Goal: Task Accomplishment & Management: Manage account settings

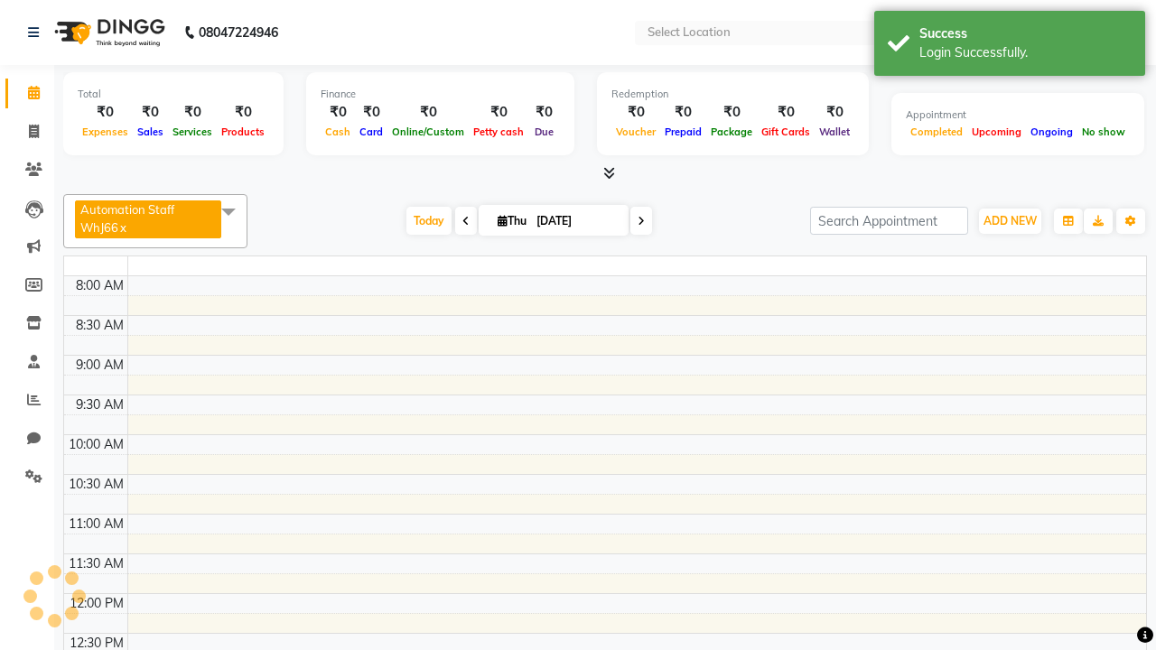
select select "en"
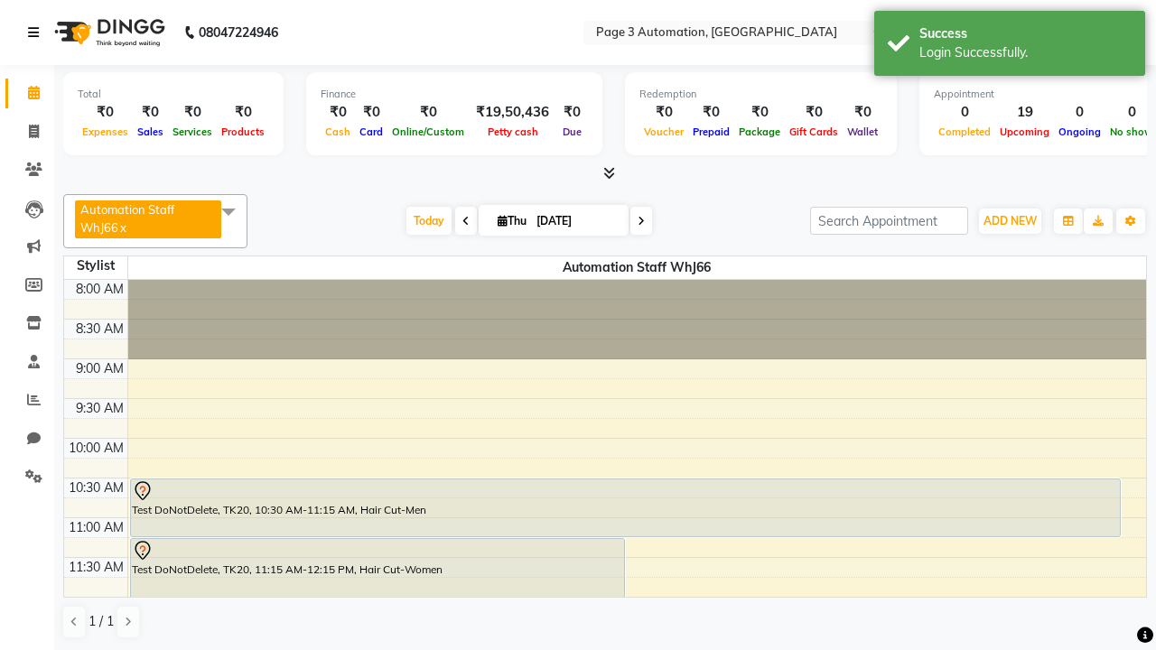
click at [37, 33] on icon at bounding box center [33, 32] width 11 height 13
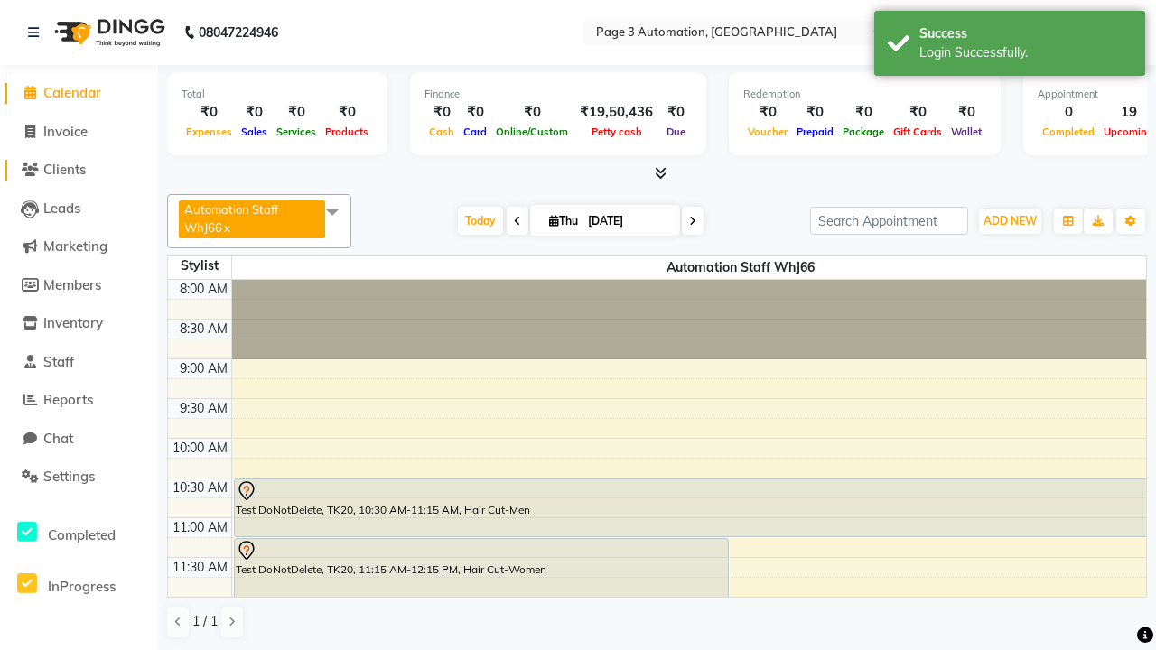
click at [79, 170] on span "Clients" at bounding box center [64, 169] width 42 height 17
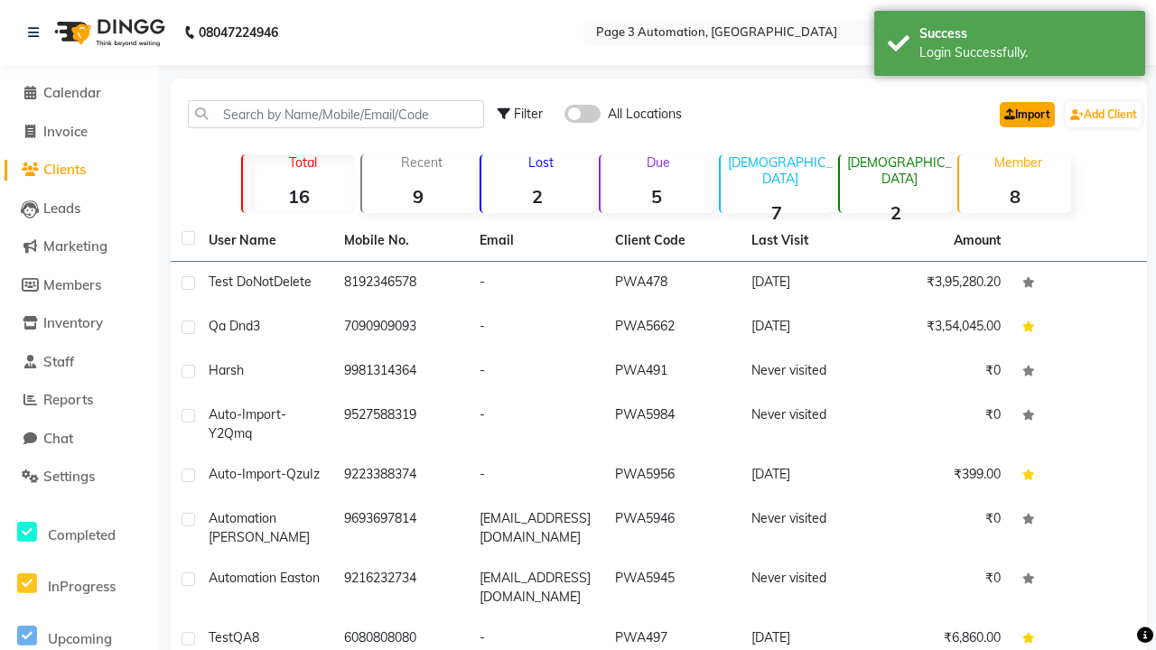
click at [1023, 114] on link "Import" at bounding box center [1027, 114] width 55 height 25
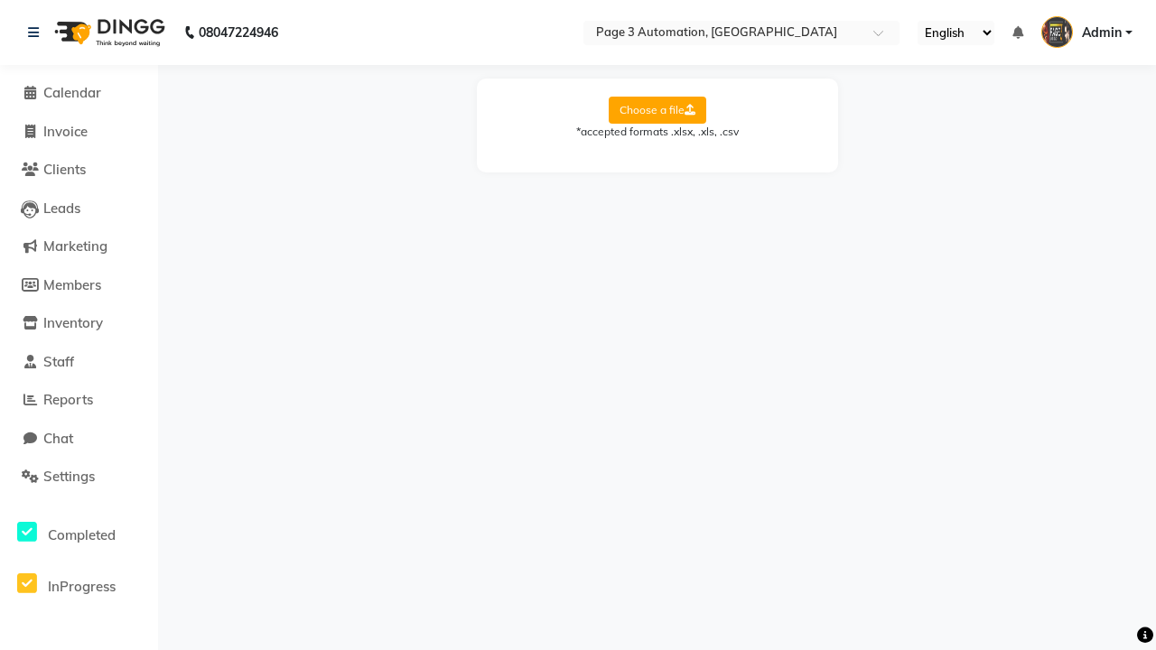
select select "Sheet1"
select select "name"
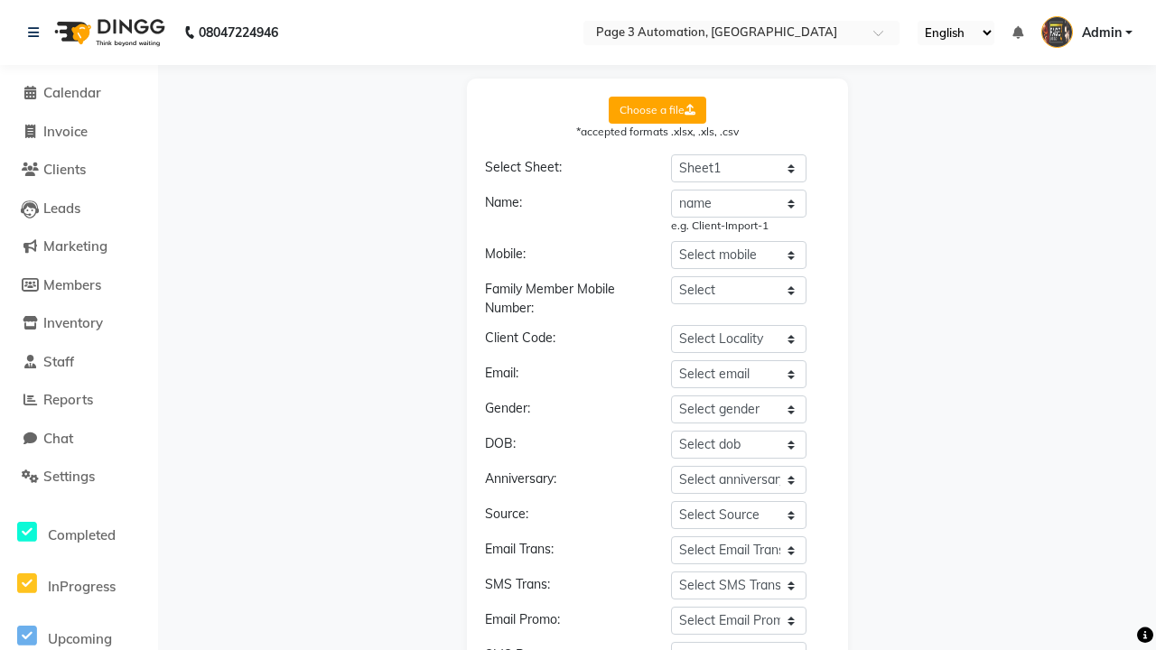
select select "number"
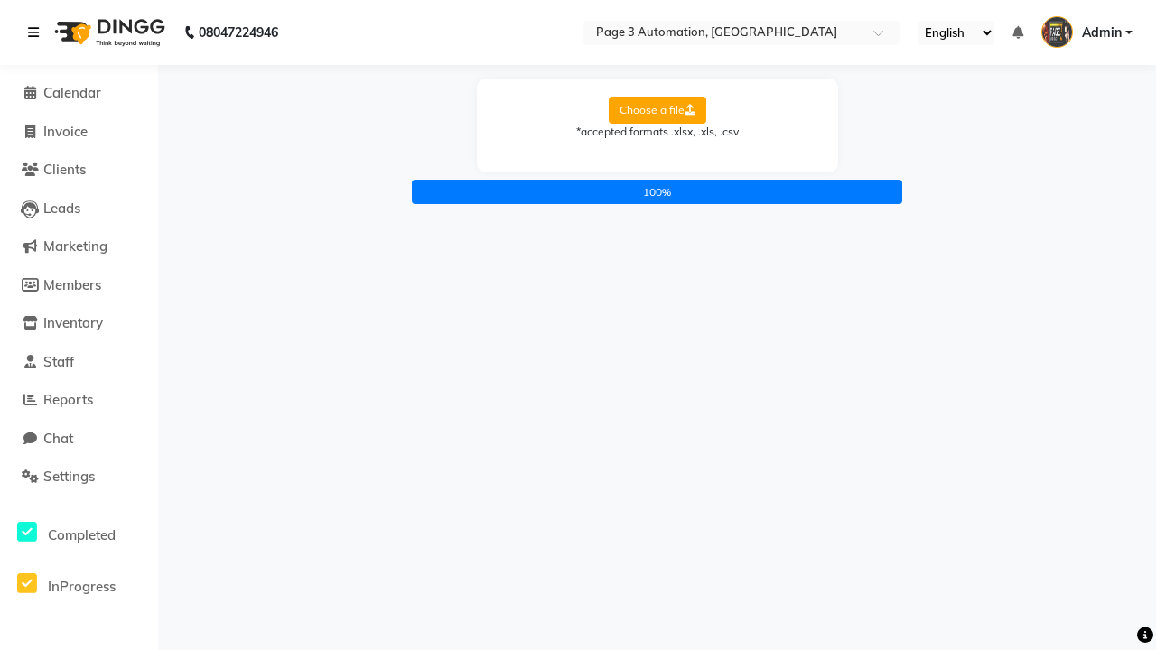
click at [37, 33] on icon at bounding box center [33, 32] width 11 height 13
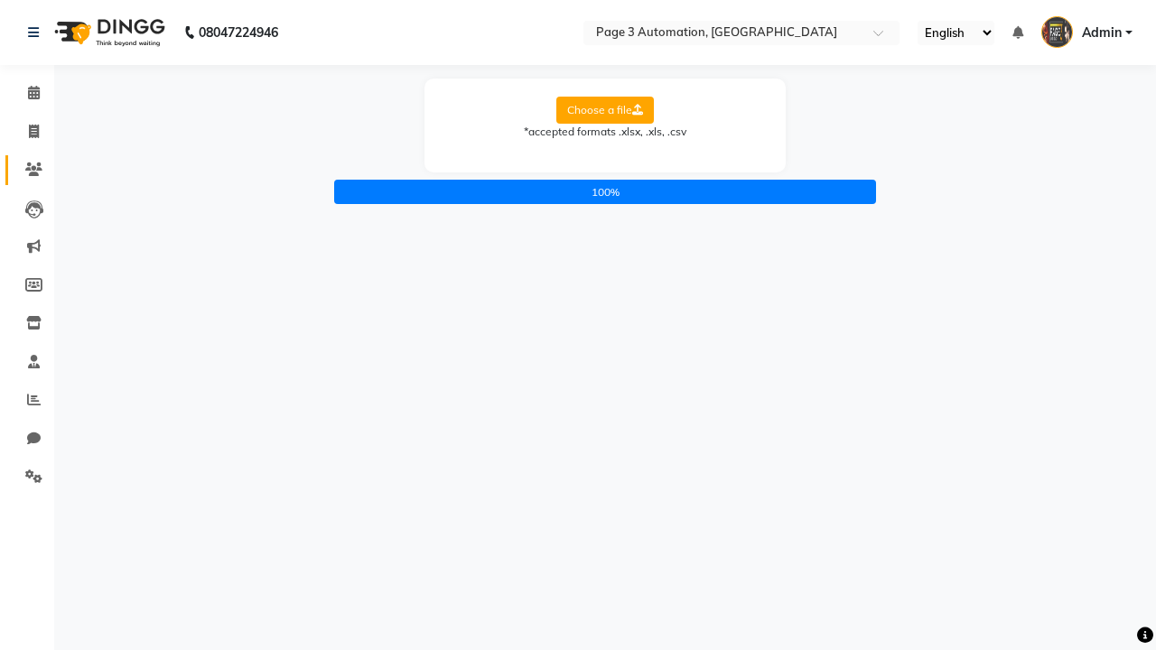
click at [27, 170] on icon at bounding box center [33, 170] width 17 height 14
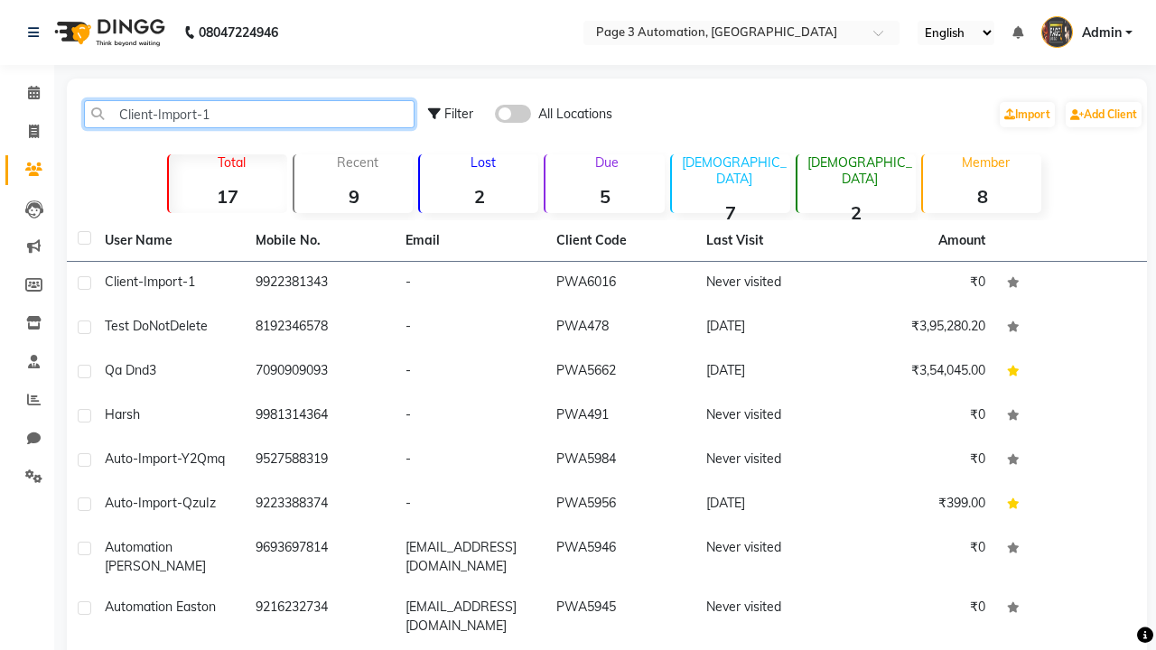
type input "Client-Import-1"
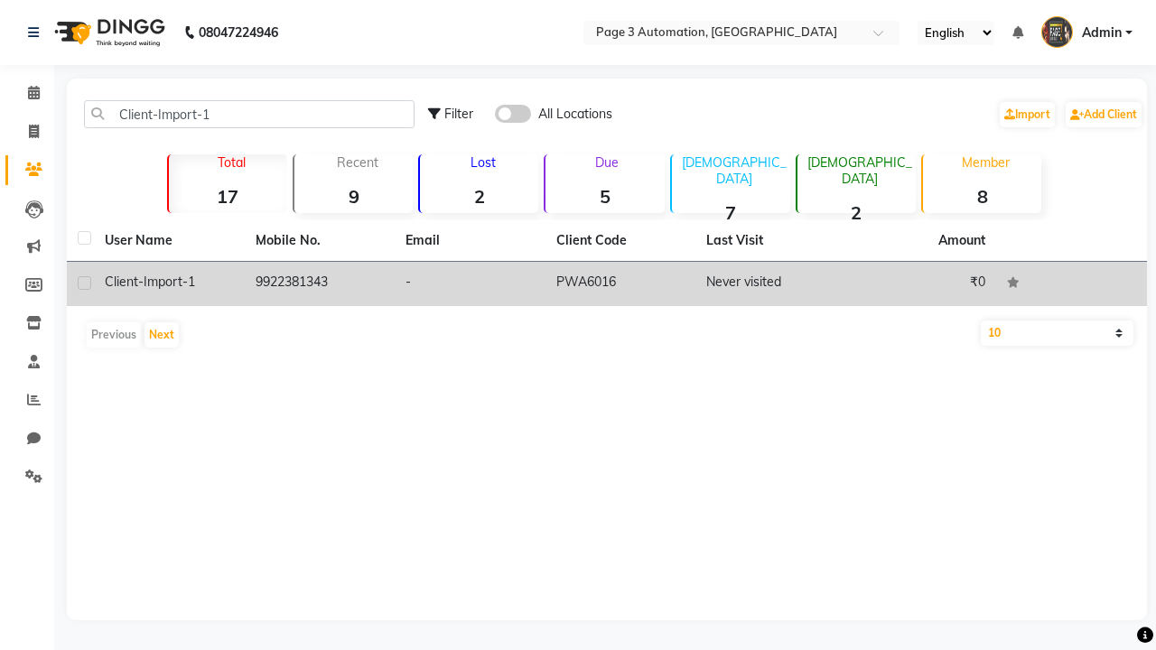
click at [84, 283] on label at bounding box center [85, 283] width 14 height 14
click at [84, 283] on input "checkbox" at bounding box center [84, 284] width 12 height 12
checkbox input "true"
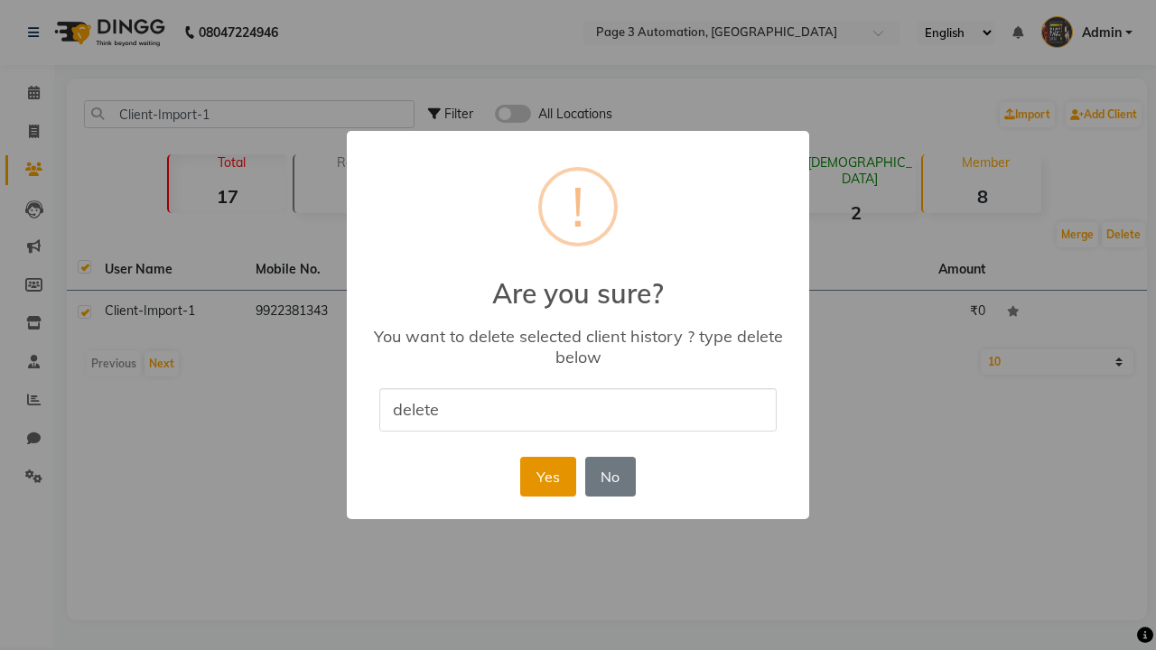
type input "delete"
click at [547, 476] on button "Yes" at bounding box center [547, 477] width 55 height 40
